Goal: Information Seeking & Learning: Learn about a topic

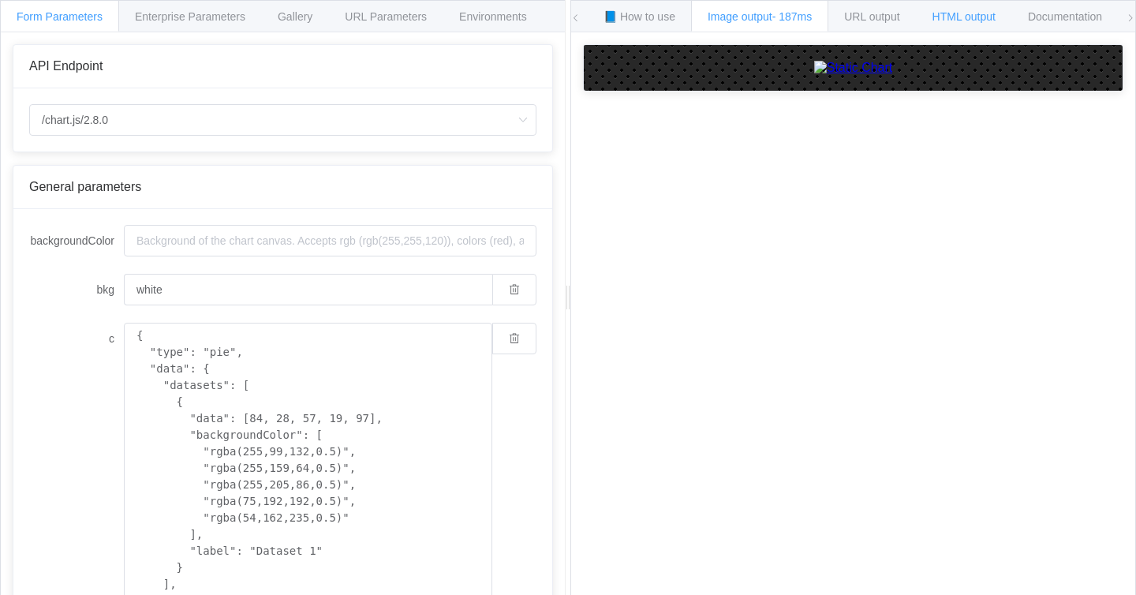
click at [982, 10] on span "HTML output" at bounding box center [963, 16] width 63 height 13
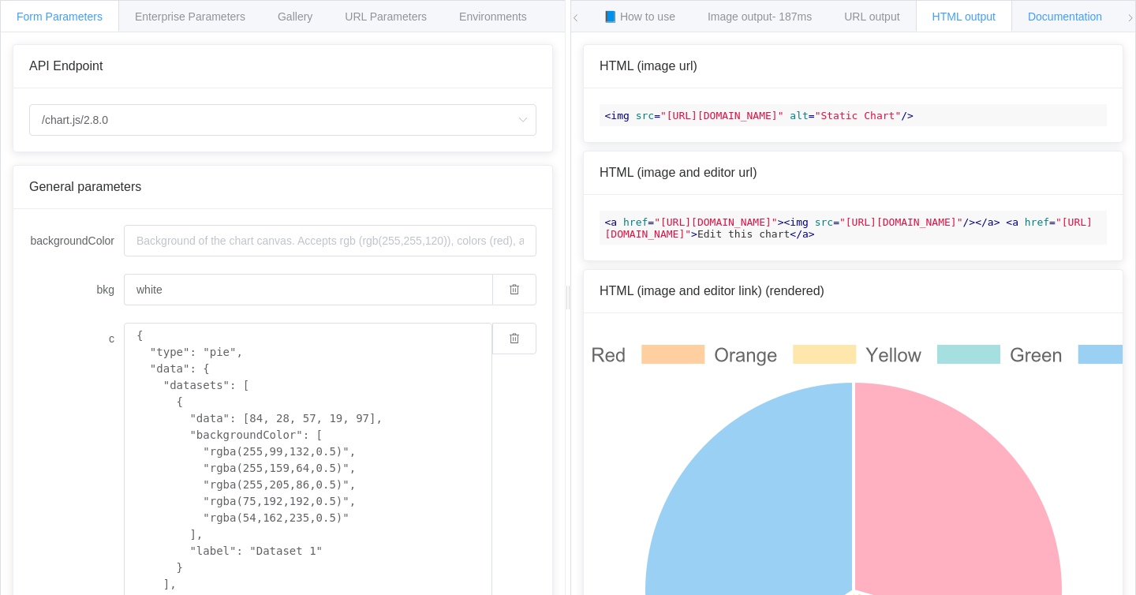
click at [1074, 21] on span "Documentation" at bounding box center [1065, 16] width 74 height 13
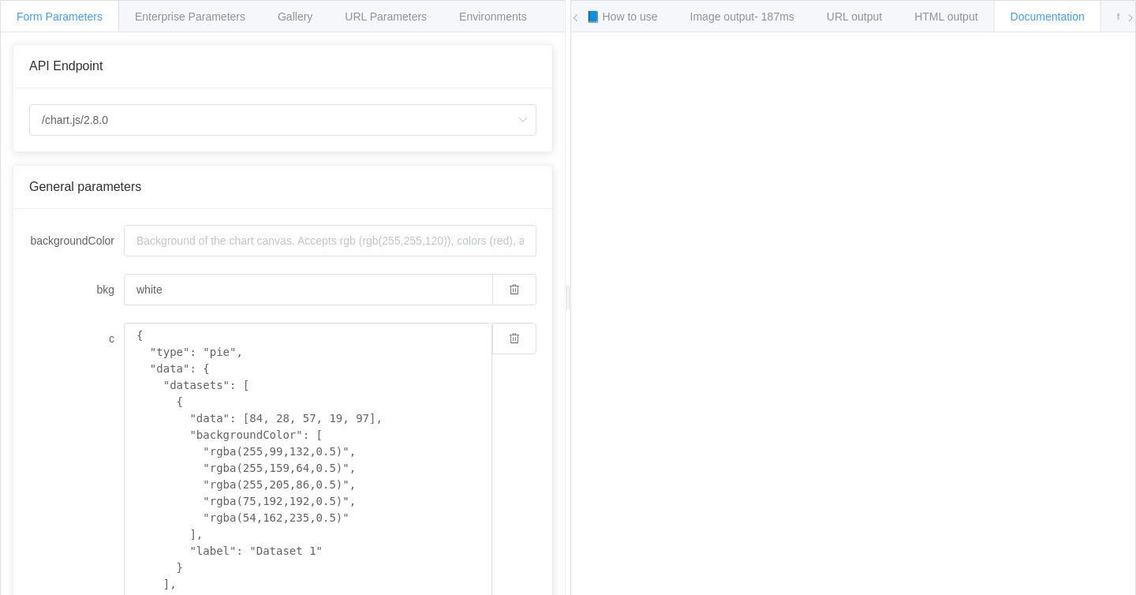
click at [62, 15] on span "Form Parameters" at bounding box center [60, 16] width 86 height 13
click at [329, 16] on div "Gallery" at bounding box center [295, 16] width 68 height 32
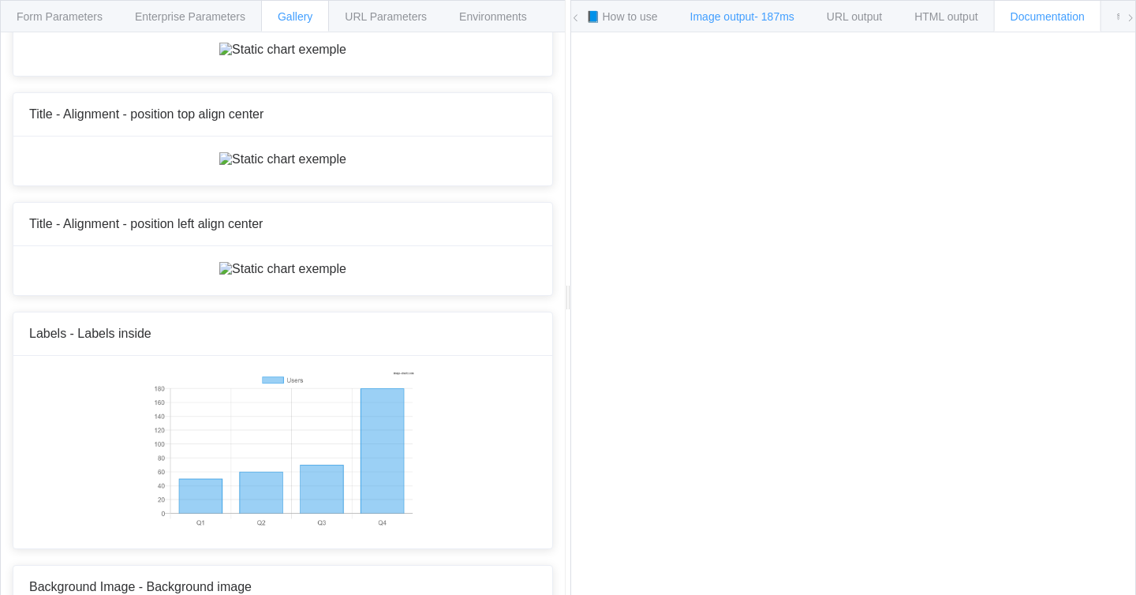
scroll to position [7723, 0]
